Goal: Task Accomplishment & Management: Complete application form

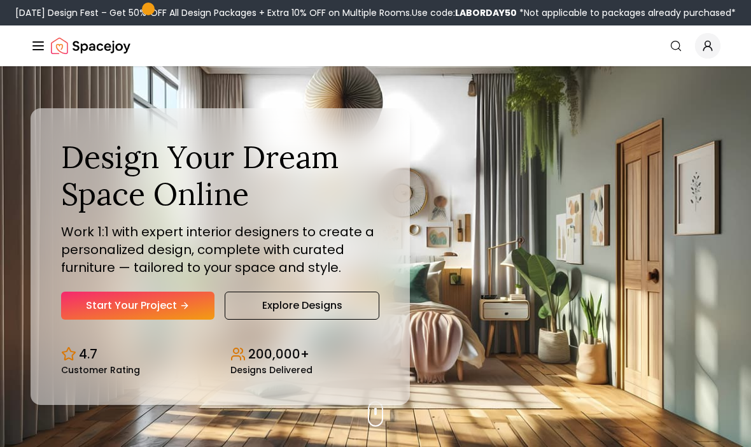
click at [109, 320] on link "Start Your Project" at bounding box center [137, 306] width 153 height 28
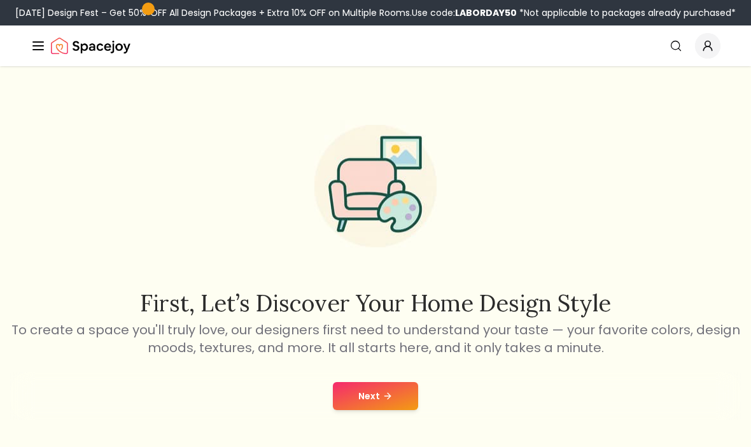
click at [373, 420] on div "Next" at bounding box center [375, 396] width 731 height 48
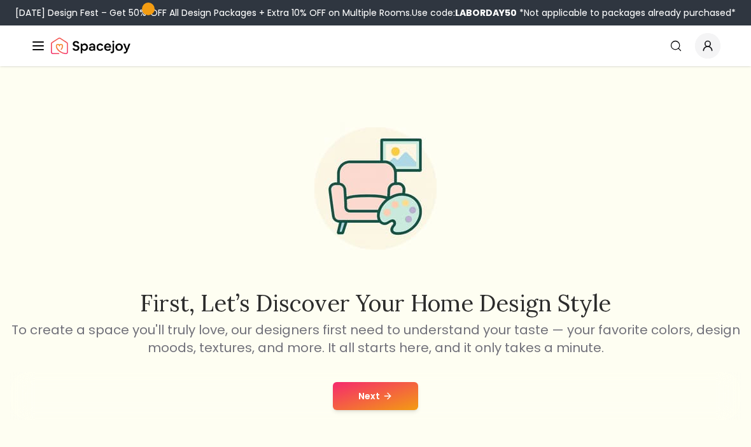
click at [384, 401] on button "Next" at bounding box center [375, 396] width 85 height 28
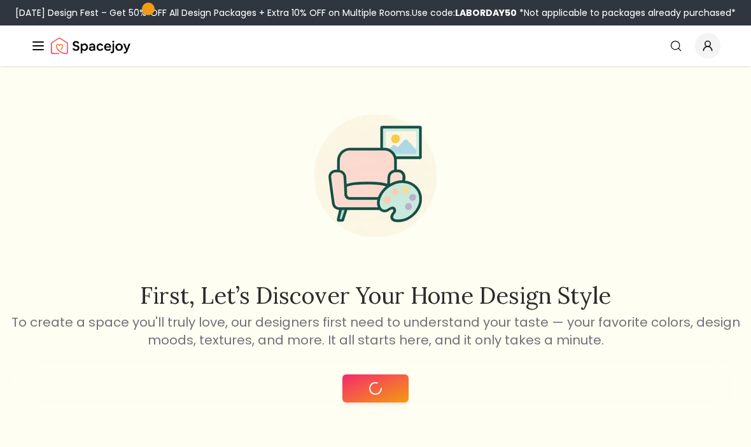
scroll to position [93, 0]
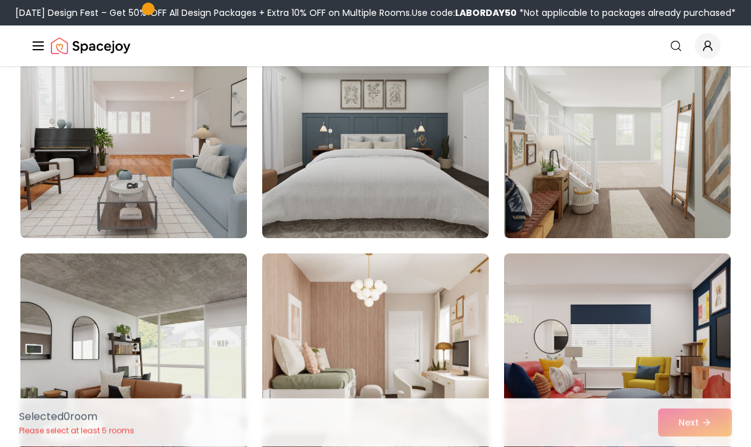
scroll to position [1682, 0]
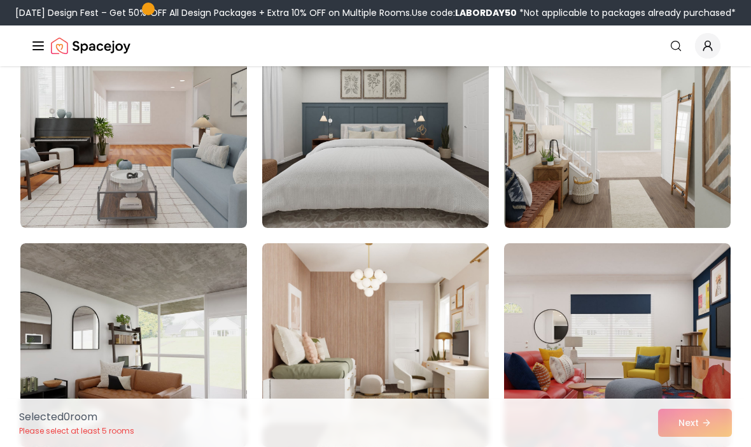
click at [222, 166] on img at bounding box center [133, 126] width 227 height 204
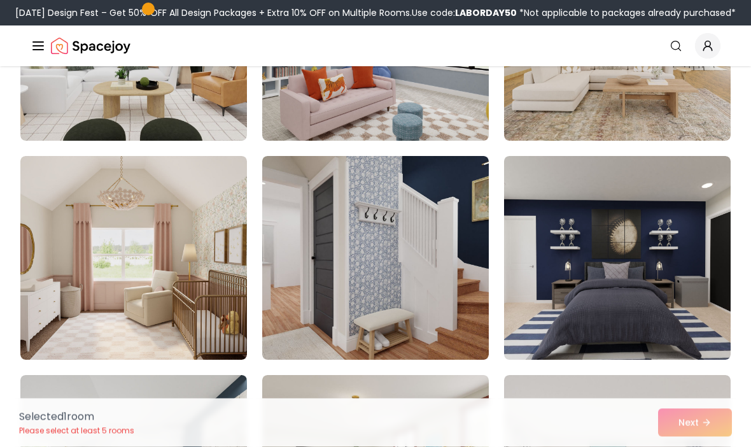
scroll to position [3084, 0]
click at [603, 281] on img at bounding box center [617, 258] width 227 height 204
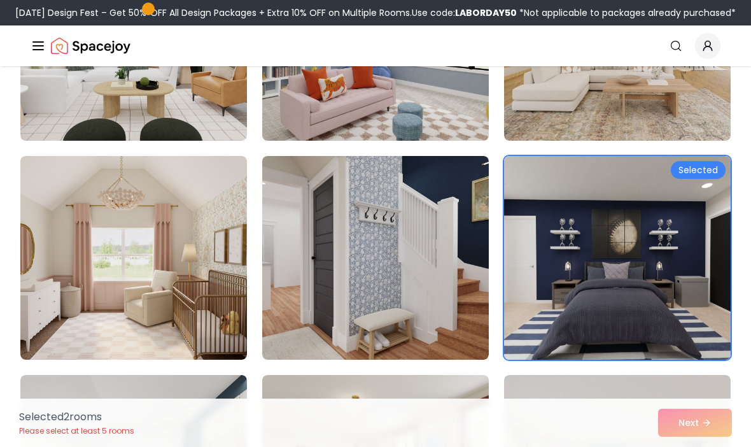
click at [144, 283] on img at bounding box center [133, 258] width 227 height 204
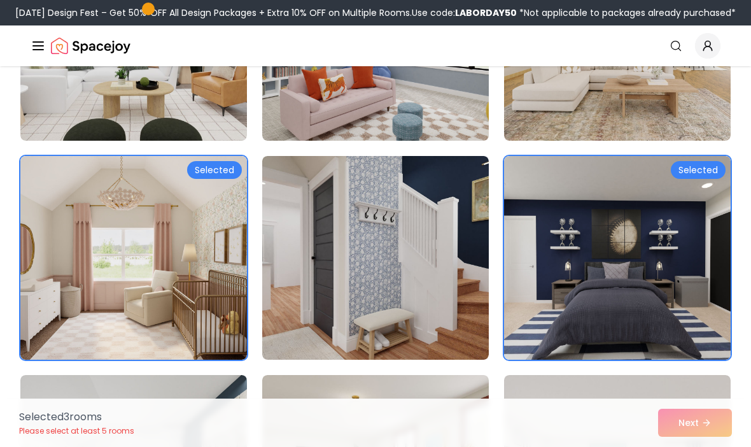
click at [424, 281] on img at bounding box center [375, 258] width 227 height 204
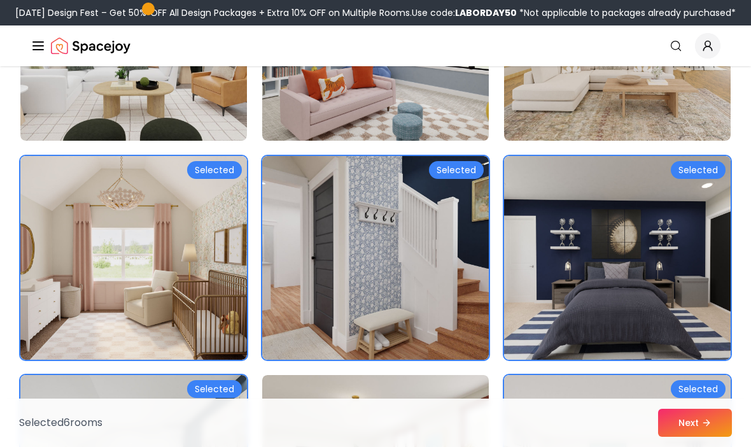
click at [702, 437] on button "Next" at bounding box center [695, 423] width 74 height 28
